Goal: Task Accomplishment & Management: Manage account settings

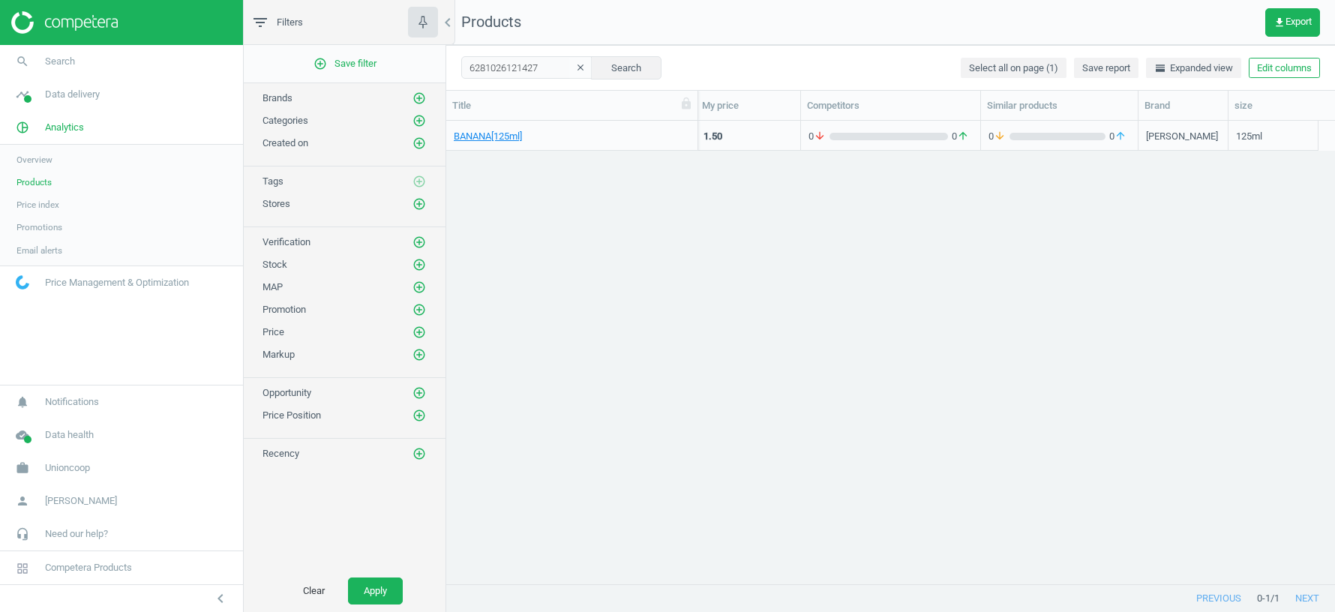
scroll to position [0, 100]
click at [62, 471] on span "Unioncoop" at bounding box center [67, 467] width 45 height 13
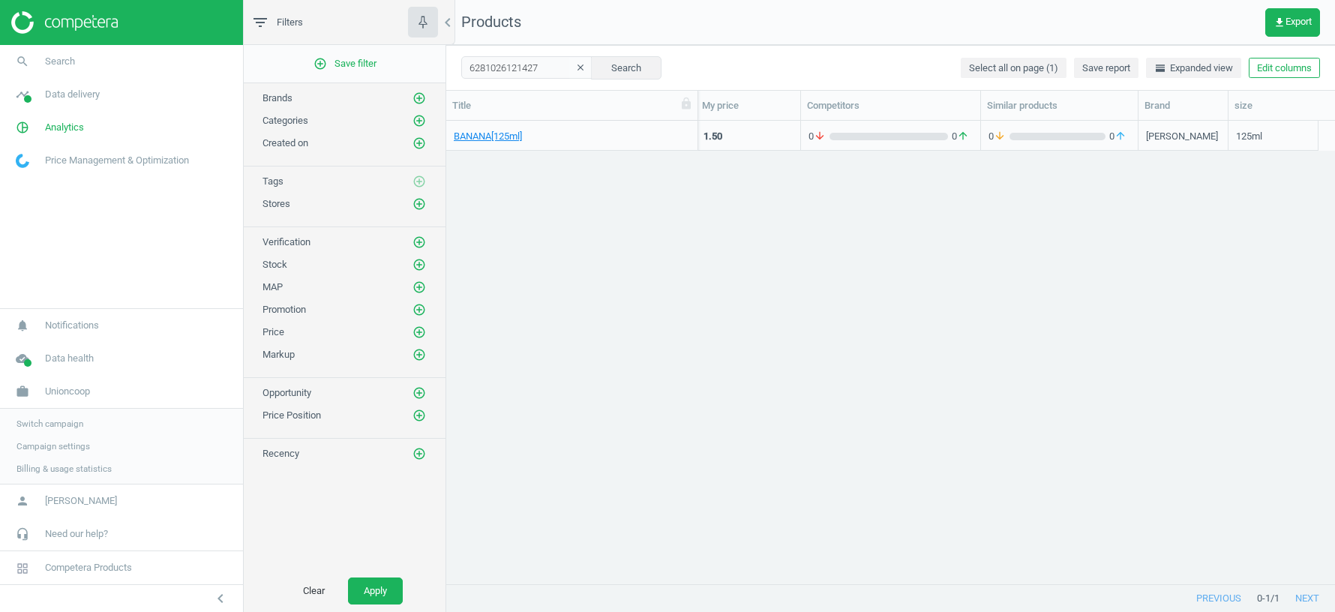
click at [45, 421] on span "Switch campaign" at bounding box center [49, 424] width 67 height 12
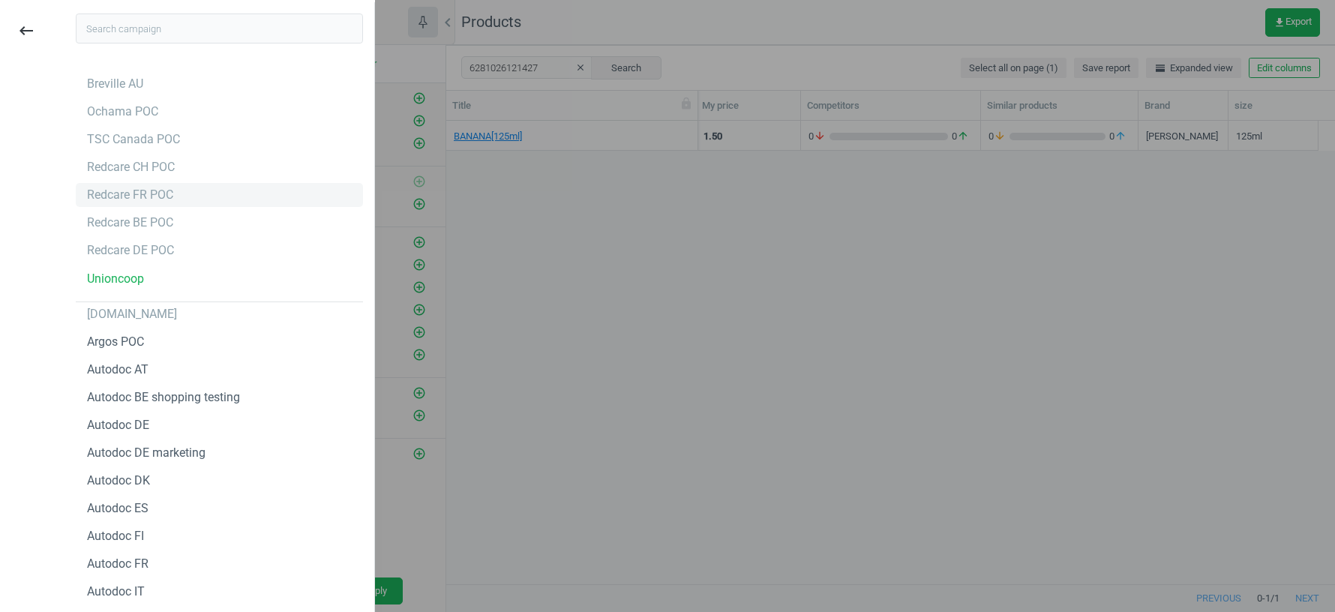
click at [127, 196] on div "Redcare FR POC" at bounding box center [130, 195] width 86 height 16
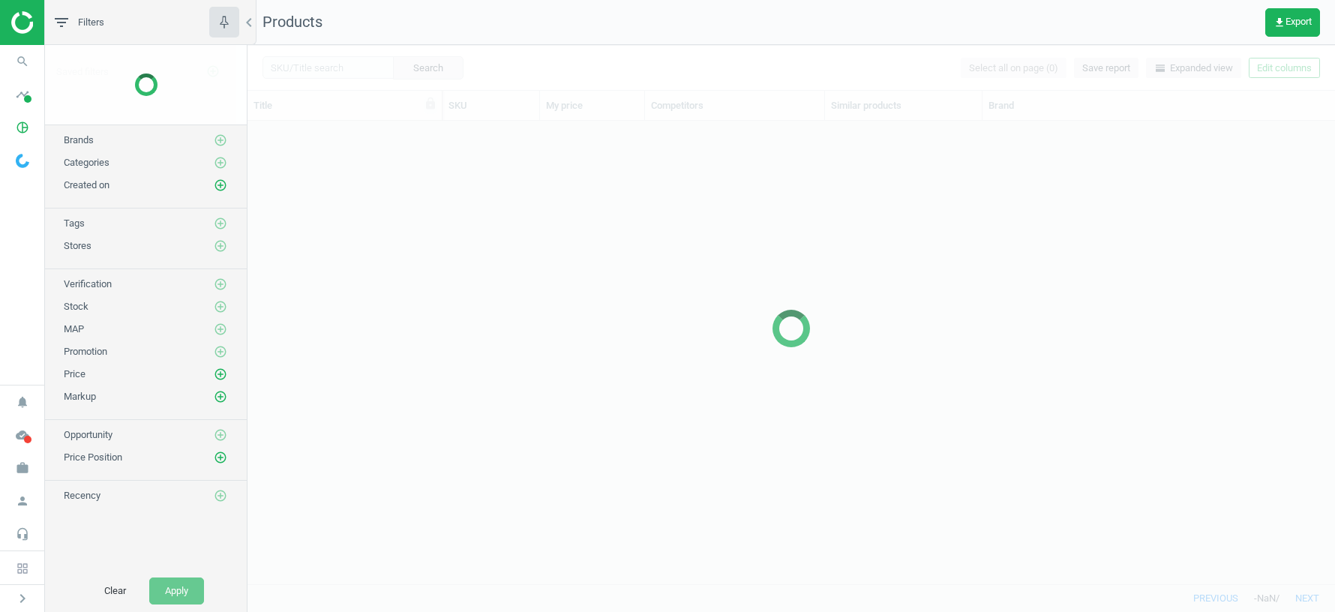
scroll to position [463, 1087]
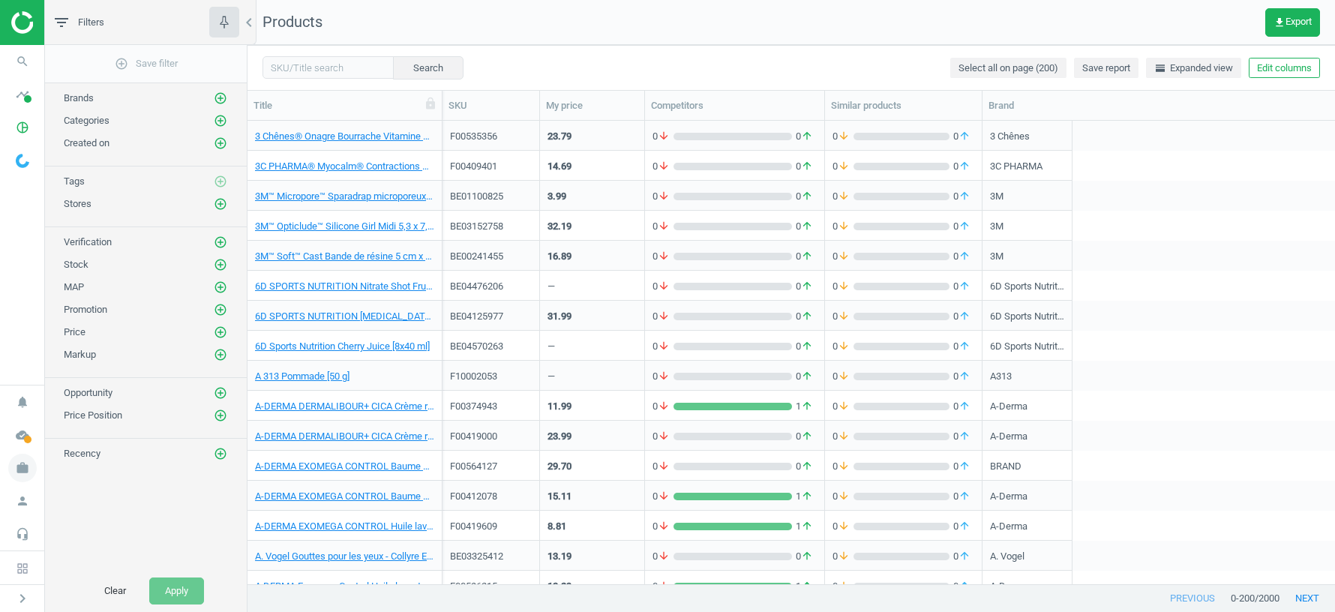
click at [21, 465] on icon "work" at bounding box center [22, 468] width 28 height 28
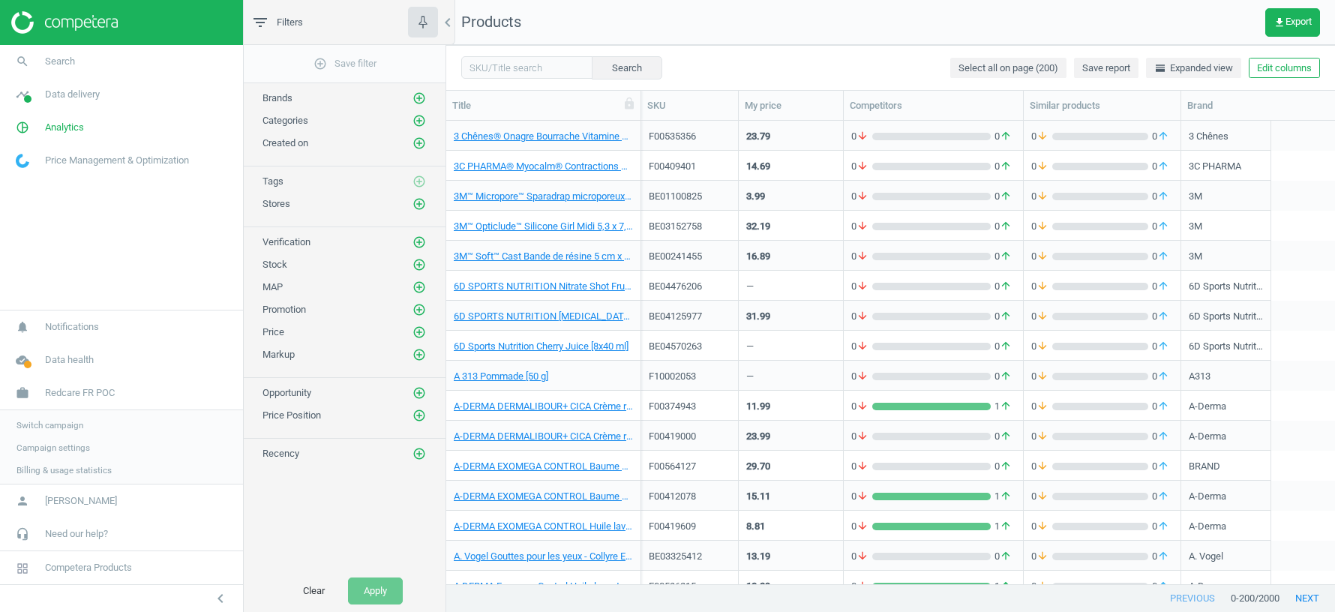
scroll to position [463, 889]
click at [41, 420] on span "Switch campaign" at bounding box center [49, 424] width 67 height 12
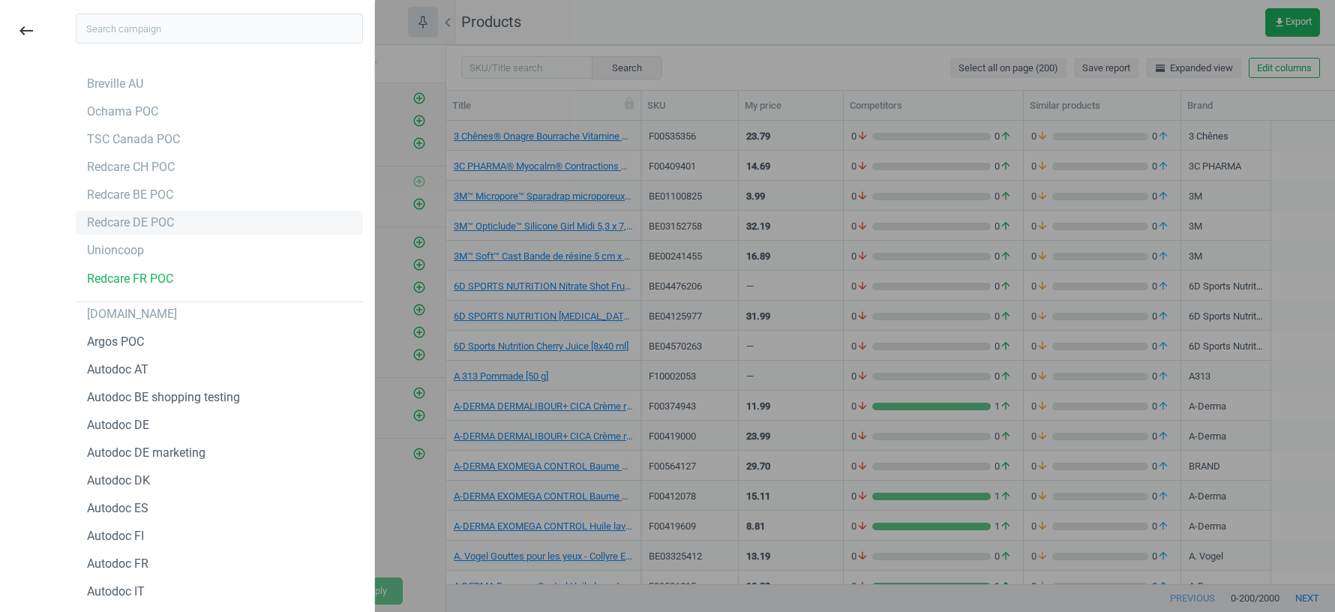
click at [128, 227] on div "Redcare DE POC" at bounding box center [130, 222] width 87 height 16
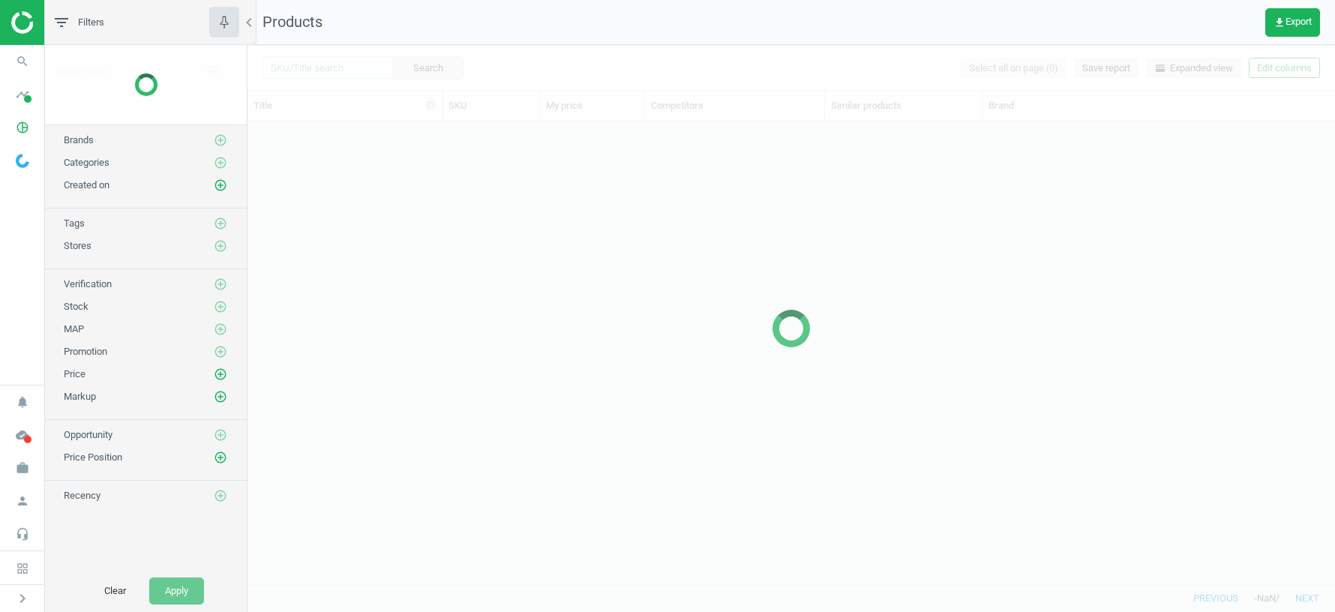
scroll to position [463, 1087]
